Goal: Task Accomplishment & Management: Manage account settings

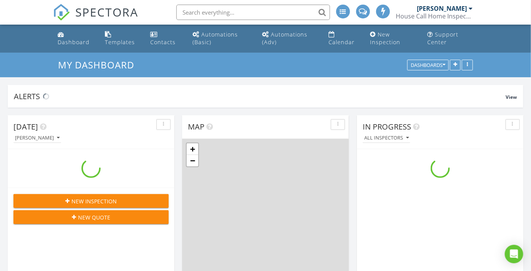
scroll to position [710, 542]
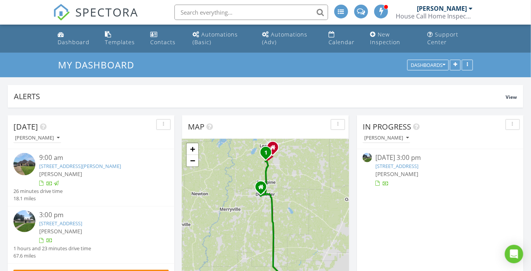
click at [64, 224] on link "649 Contour Dr, Lake Charles, LA 70605" at bounding box center [60, 223] width 43 height 7
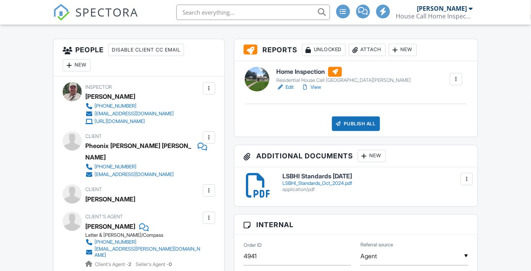
scroll to position [596, 0]
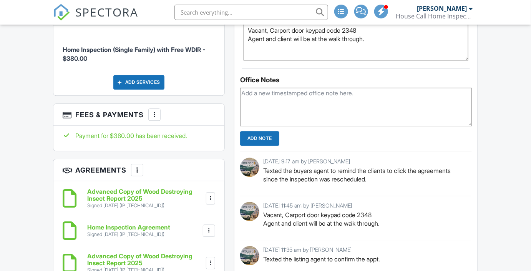
click at [155, 111] on div at bounding box center [154, 115] width 8 height 8
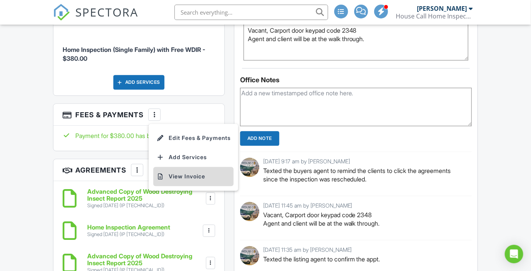
click at [179, 167] on li "View Invoice" at bounding box center [193, 176] width 80 height 19
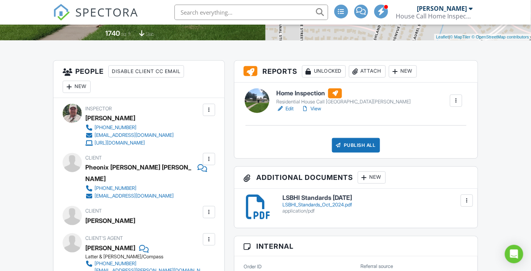
scroll to position [157, 0]
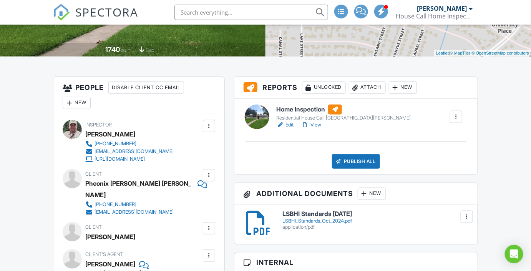
click at [317, 122] on link "View" at bounding box center [311, 125] width 20 height 8
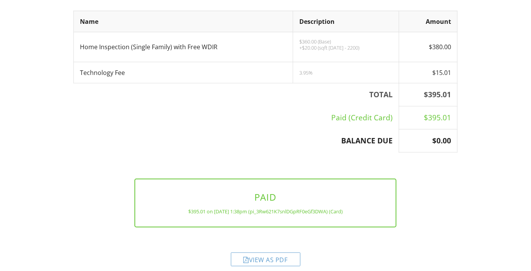
scroll to position [194, 0]
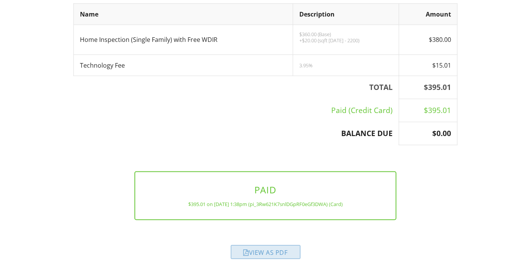
click at [272, 254] on div "View as PDF" at bounding box center [265, 252] width 69 height 14
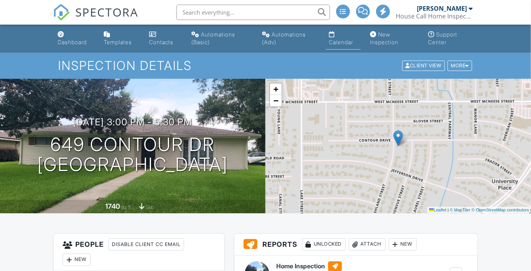
click at [330, 36] on div "Calendar" at bounding box center [332, 34] width 6 height 6
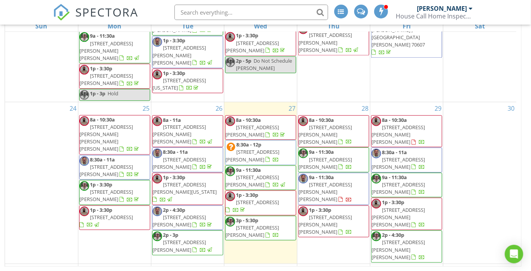
scroll to position [589, 0]
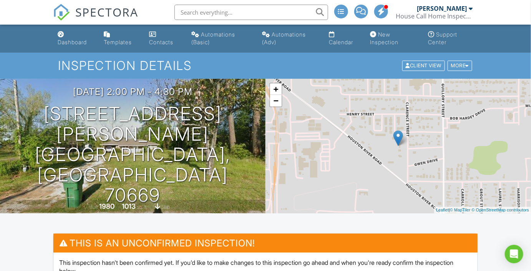
drag, startPoint x: 532, startPoint y: 52, endPoint x: 525, endPoint y: 51, distance: 7.0
click at [467, 63] on div at bounding box center [466, 65] width 3 height 5
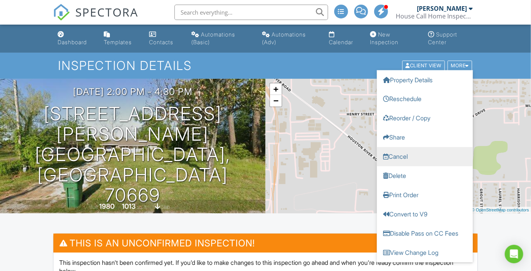
click at [400, 156] on link "Cancel" at bounding box center [425, 156] width 96 height 19
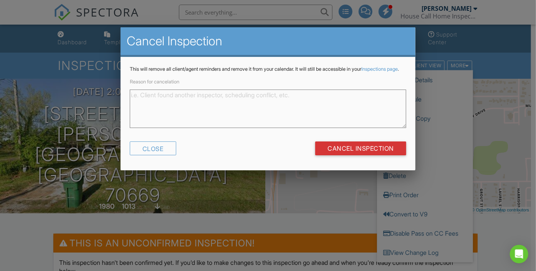
click at [235, 98] on textarea "Reason for cancelation" at bounding box center [268, 108] width 276 height 38
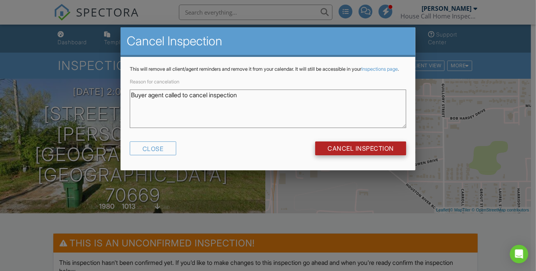
type textarea "Buyer agent called to cancel inspection"
click at [350, 154] on input "Cancel Inspection" at bounding box center [360, 148] width 91 height 14
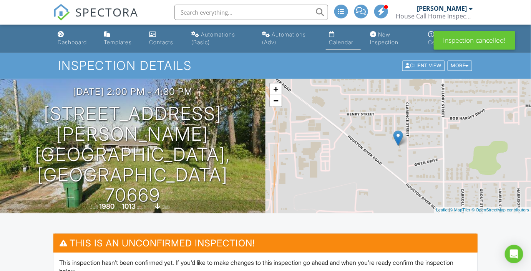
click at [332, 35] on div "Calendar" at bounding box center [332, 34] width 6 height 6
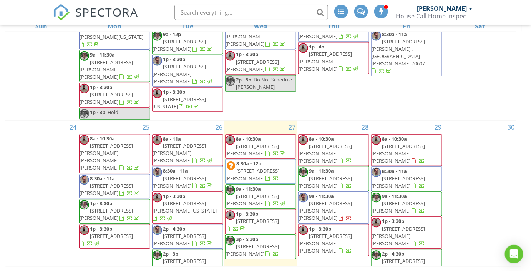
scroll to position [562, 0]
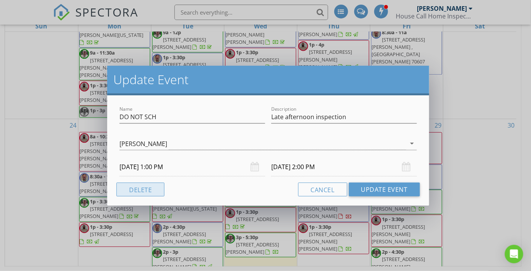
click at [141, 185] on button "Delete" at bounding box center [140, 189] width 48 height 14
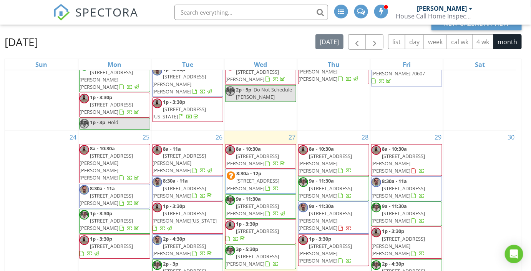
scroll to position [110, 0]
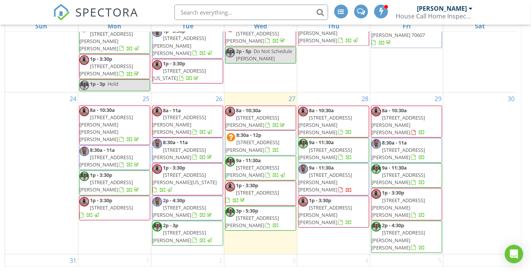
click at [336, 267] on div at bounding box center [333, 273] width 73 height 12
click at [477, 124] on div "30" at bounding box center [479, 173] width 73 height 161
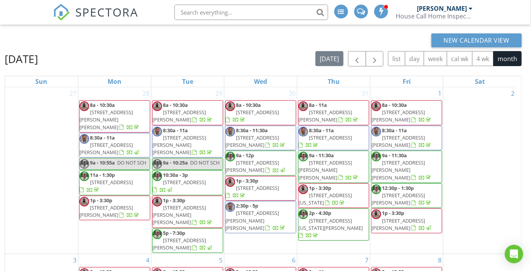
scroll to position [0, 0]
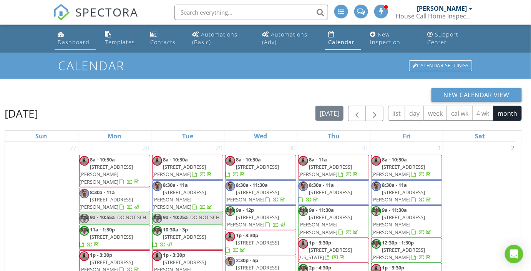
click at [70, 43] on div "Dashboard" at bounding box center [74, 41] width 32 height 7
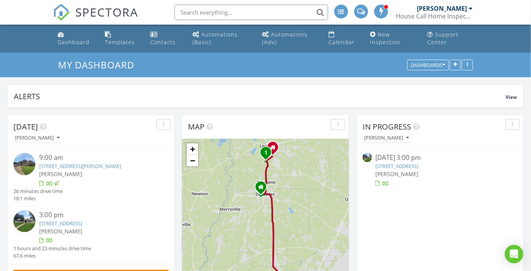
click at [74, 225] on link "[STREET_ADDRESS]" at bounding box center [60, 223] width 43 height 7
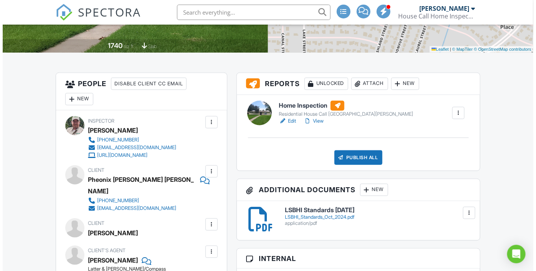
scroll to position [161, 0]
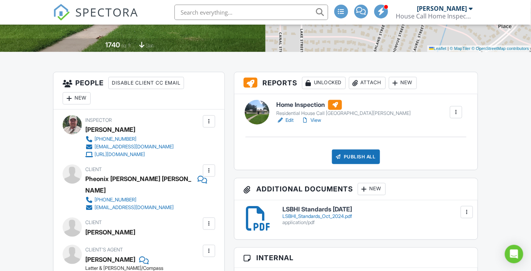
click at [359, 154] on div "Publish All" at bounding box center [356, 156] width 48 height 15
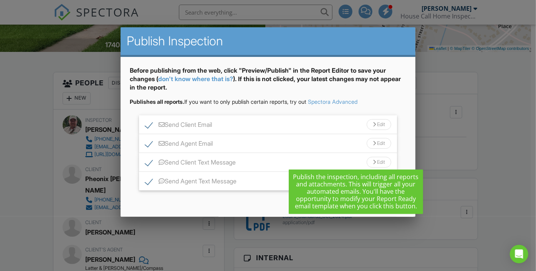
scroll to position [28, 0]
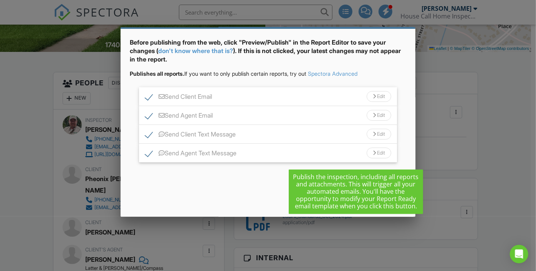
click at [325, 201] on div "Close" at bounding box center [313, 196] width 45 height 14
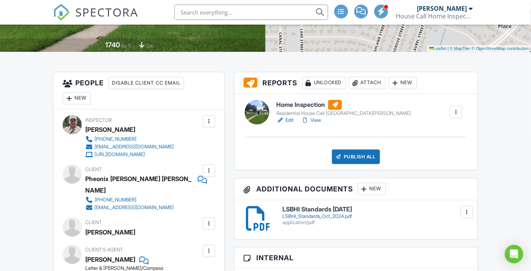
click at [359, 155] on div "Publish All" at bounding box center [356, 156] width 48 height 15
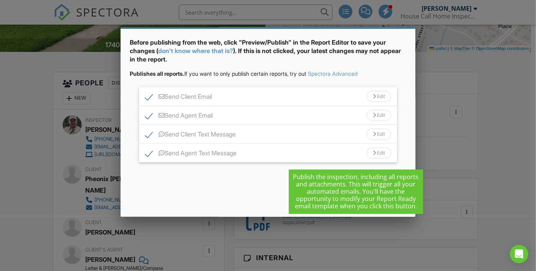
click at [366, 197] on div "Send All" at bounding box center [365, 196] width 61 height 14
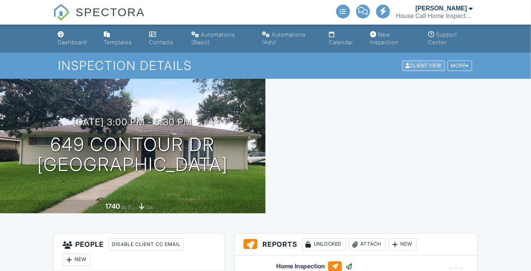
click at [418, 66] on div "Client View" at bounding box center [423, 66] width 43 height 10
